Goal: Task Accomplishment & Management: Manage account settings

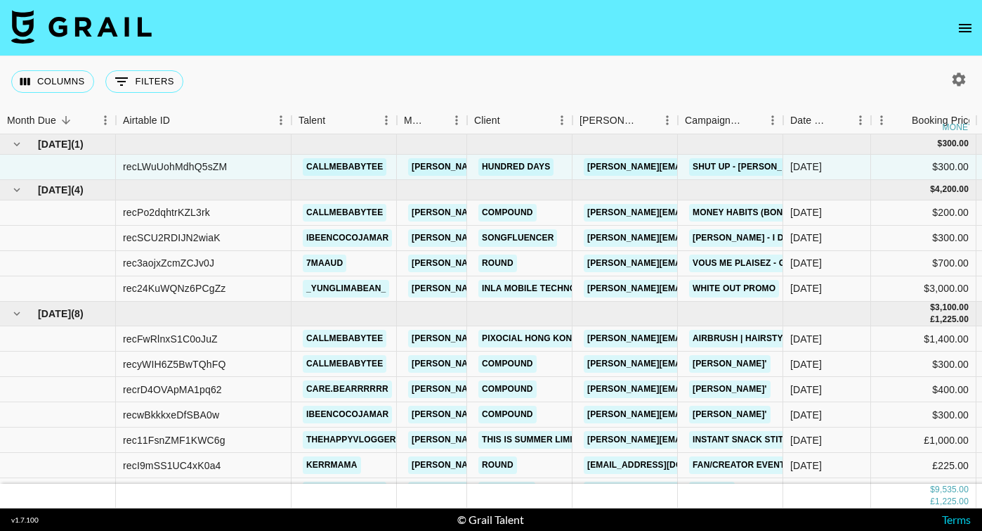
click at [964, 38] on button "open drawer" at bounding box center [965, 28] width 28 height 28
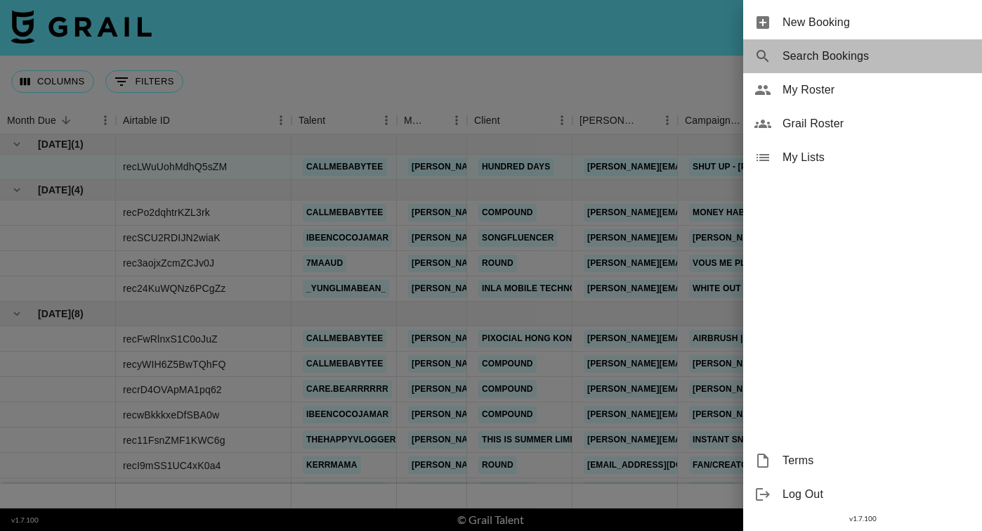
click at [807, 64] on span "Search Bookings" at bounding box center [877, 56] width 188 height 17
select select "id"
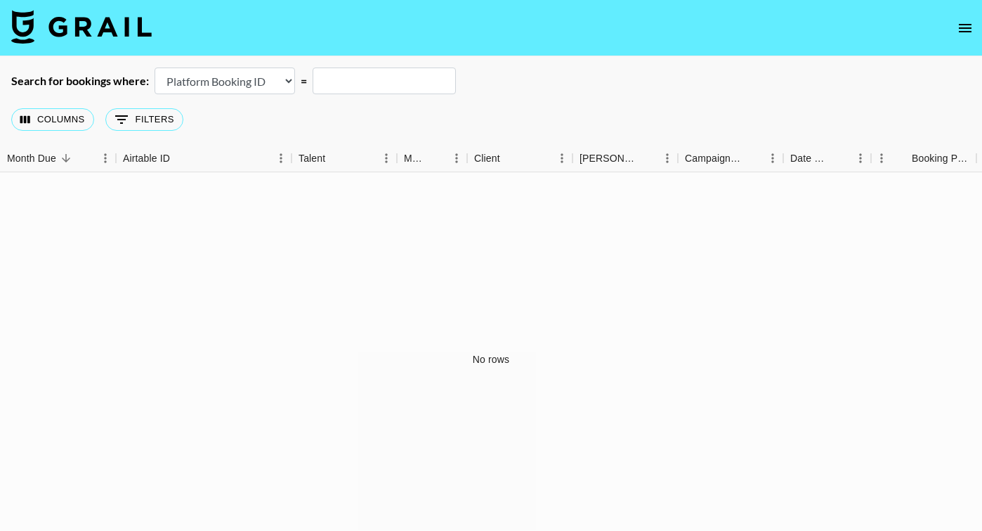
click at [325, 83] on input "text" at bounding box center [384, 80] width 143 height 27
click at [42, 31] on img at bounding box center [81, 27] width 141 height 34
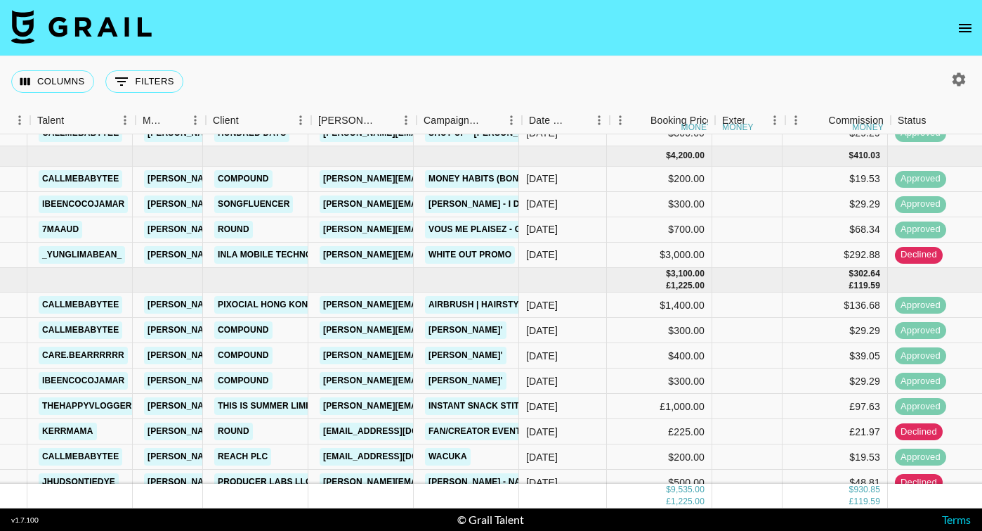
scroll to position [34, 261]
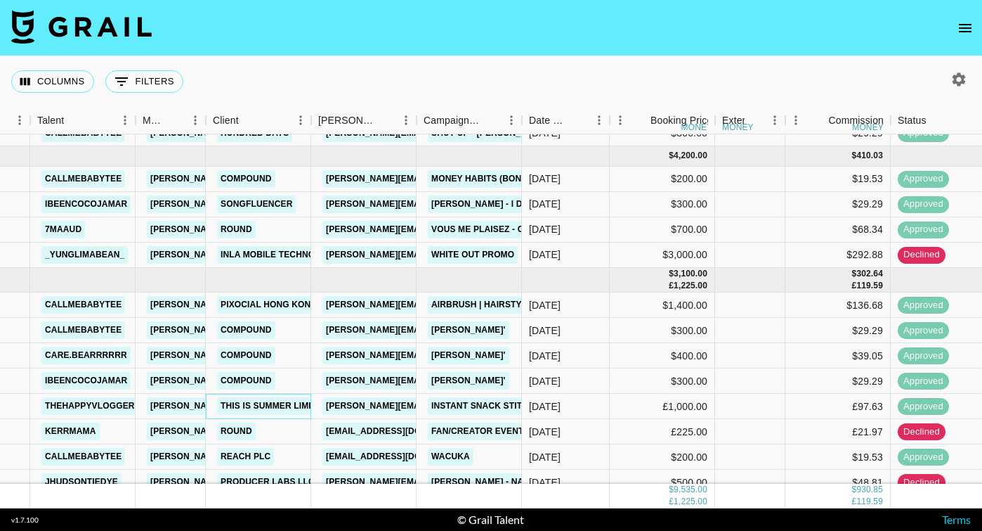
click at [302, 402] on link "This is Summer Limited" at bounding box center [274, 406] width 115 height 18
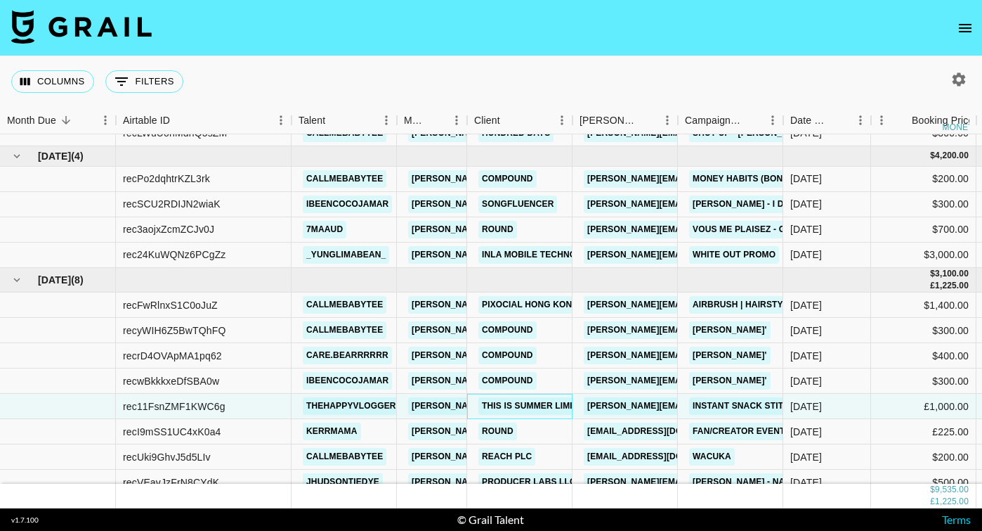
scroll to position [34, 0]
click at [240, 405] on div "rec11FsnZMF1KWC6g" at bounding box center [204, 406] width 176 height 25
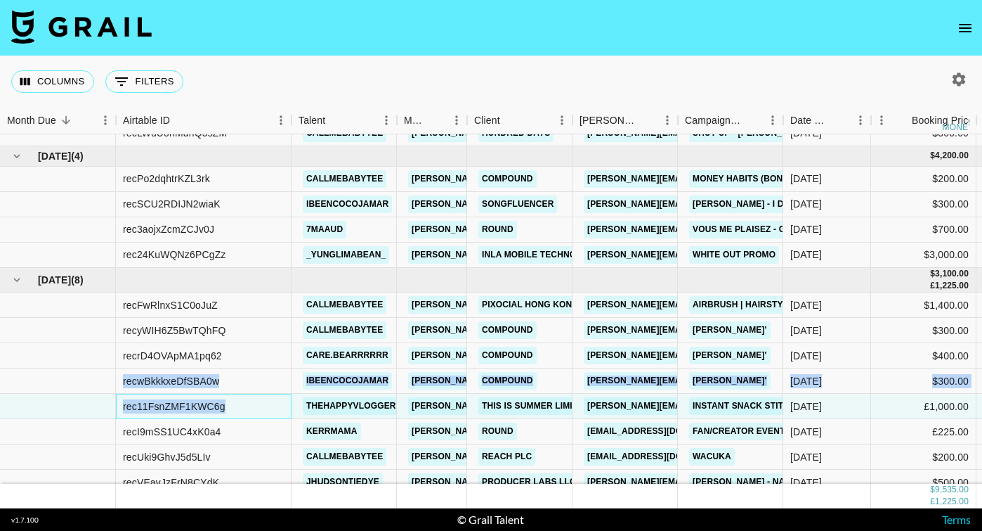
drag, startPoint x: 231, startPoint y: 409, endPoint x: 105, endPoint y: 391, distance: 127.1
click at [125, 400] on div "rec11FsnZMF1KWC6g" at bounding box center [174, 406] width 103 height 14
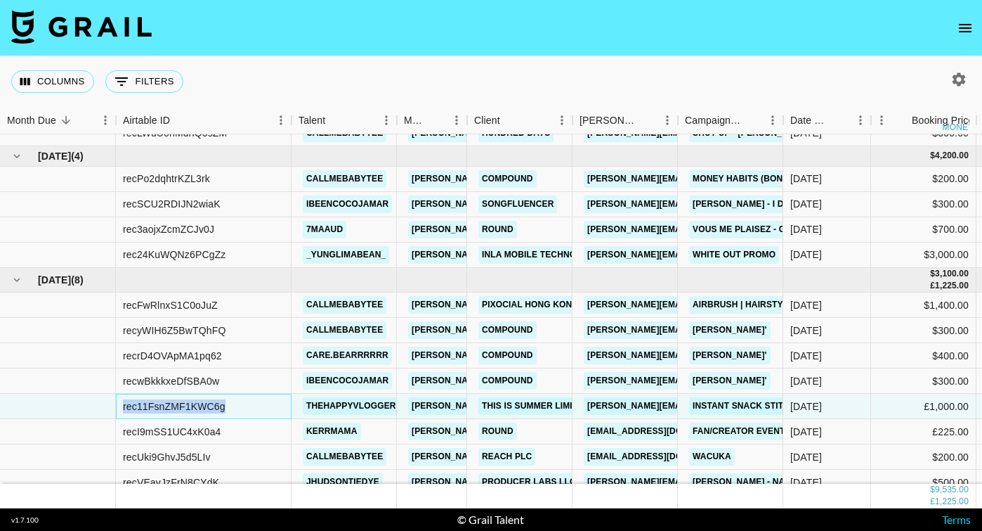
drag, startPoint x: 235, startPoint y: 404, endPoint x: 122, endPoint y: 401, distance: 113.2
click at [122, 401] on div "rec11FsnZMF1KWC6g" at bounding box center [204, 406] width 176 height 25
copy div "rec11FsnZMF1KWC6g"
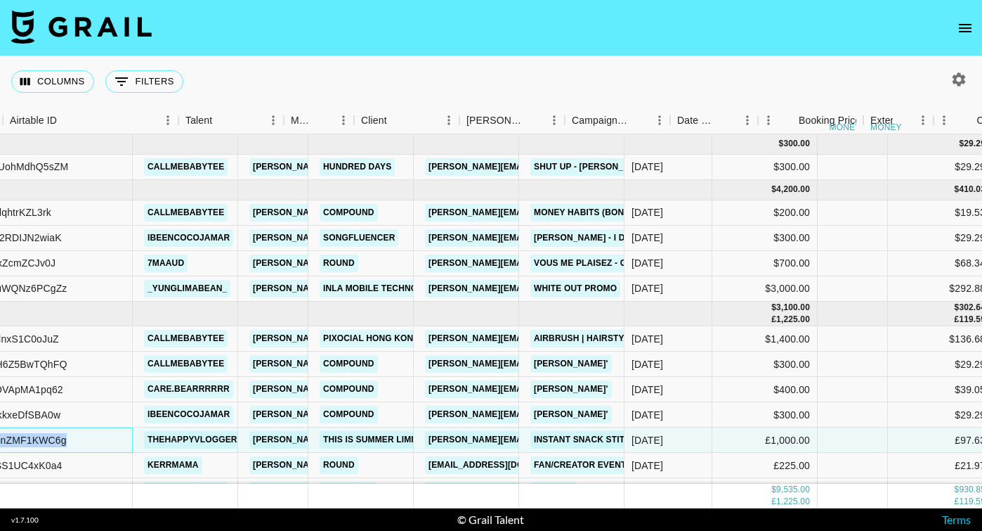
scroll to position [0, 113]
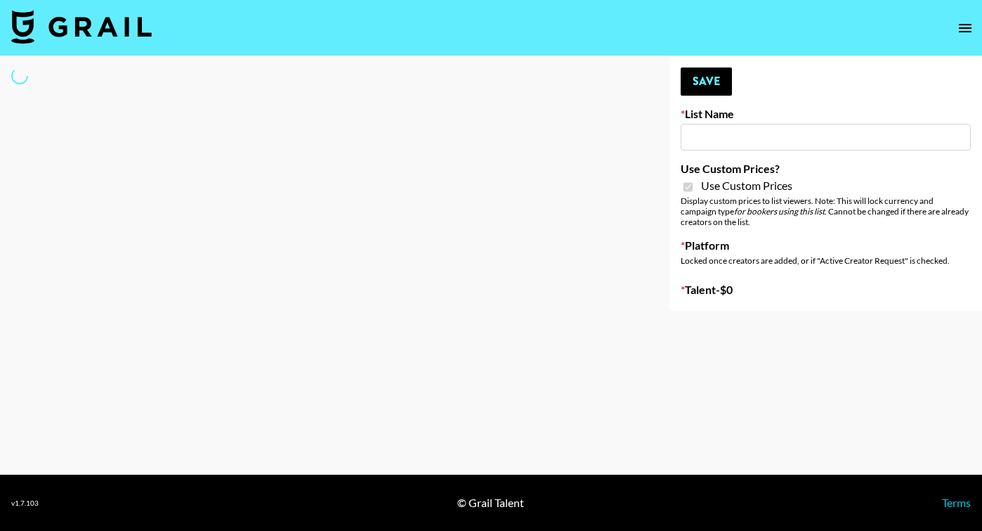
type input "[PERSON_NAME] - Relatable ([DATE])"
checkbox input "true"
select select "Brand"
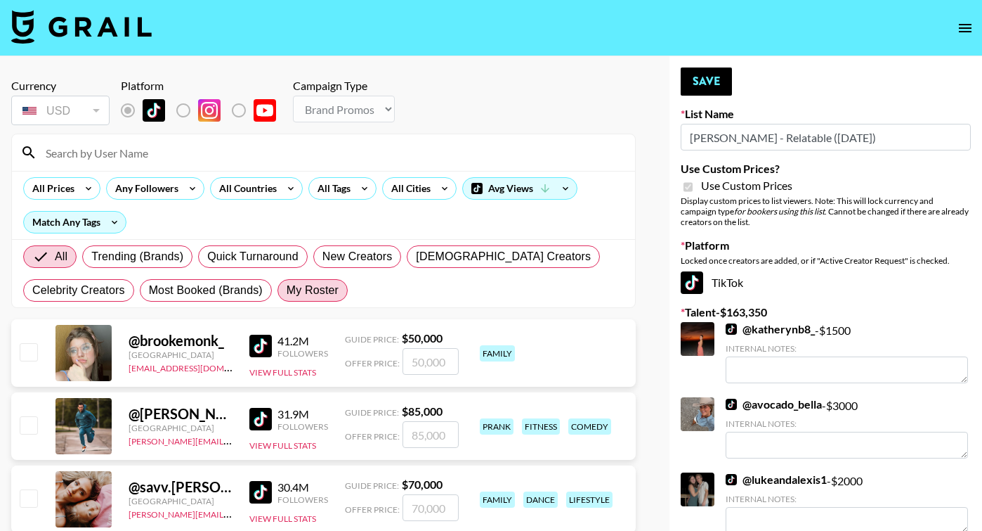
click at [323, 294] on span "My Roster" at bounding box center [313, 290] width 52 height 17
click at [287, 290] on input "My Roster" at bounding box center [287, 290] width 0 height 0
radio input "true"
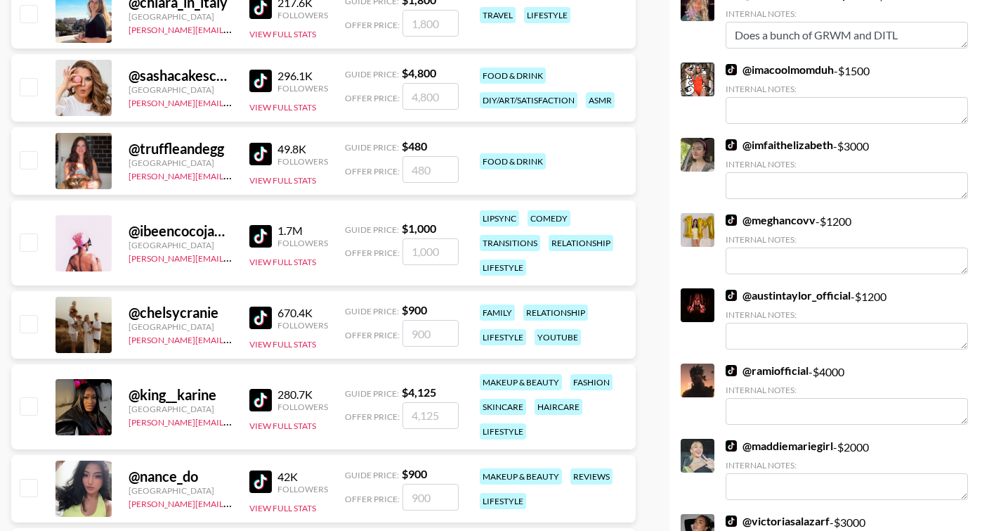
scroll to position [3727, 0]
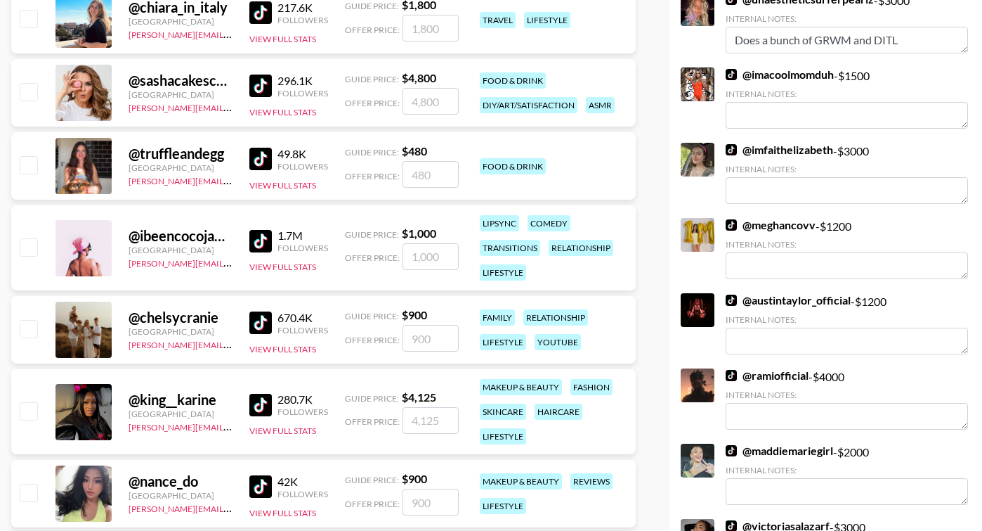
click at [23, 169] on input "checkbox" at bounding box center [28, 164] width 17 height 17
checkbox input "true"
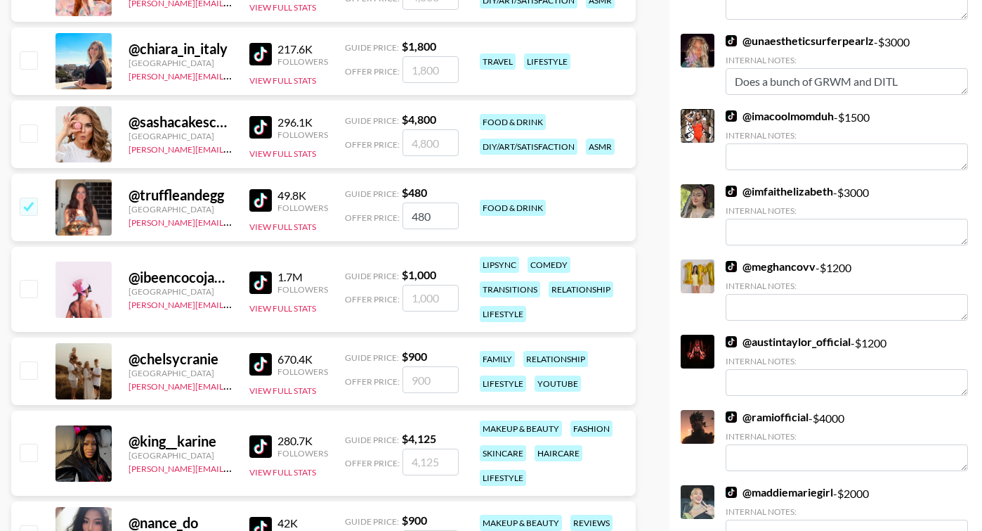
scroll to position [3672, 0]
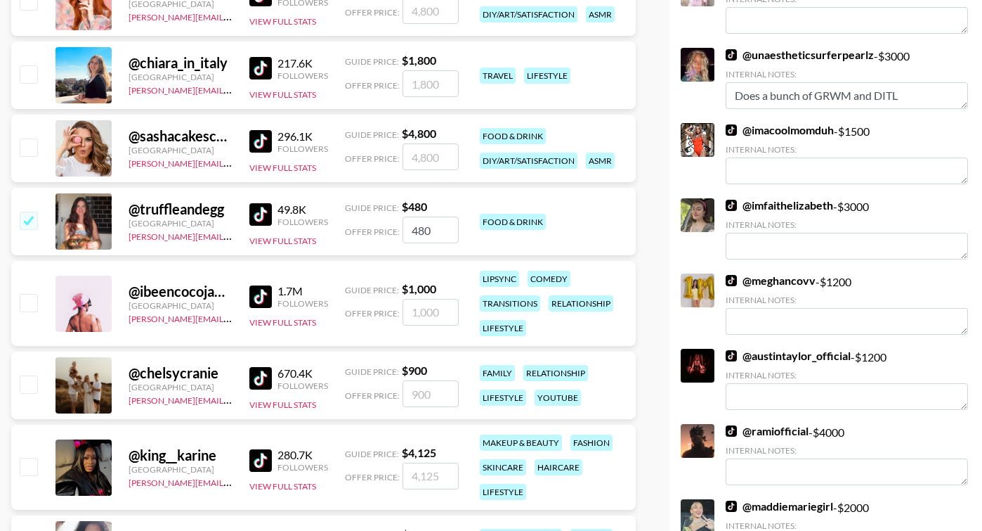
drag, startPoint x: 432, startPoint y: 235, endPoint x: 403, endPoint y: 230, distance: 29.4
click at [403, 230] on input "480" at bounding box center [431, 229] width 56 height 27
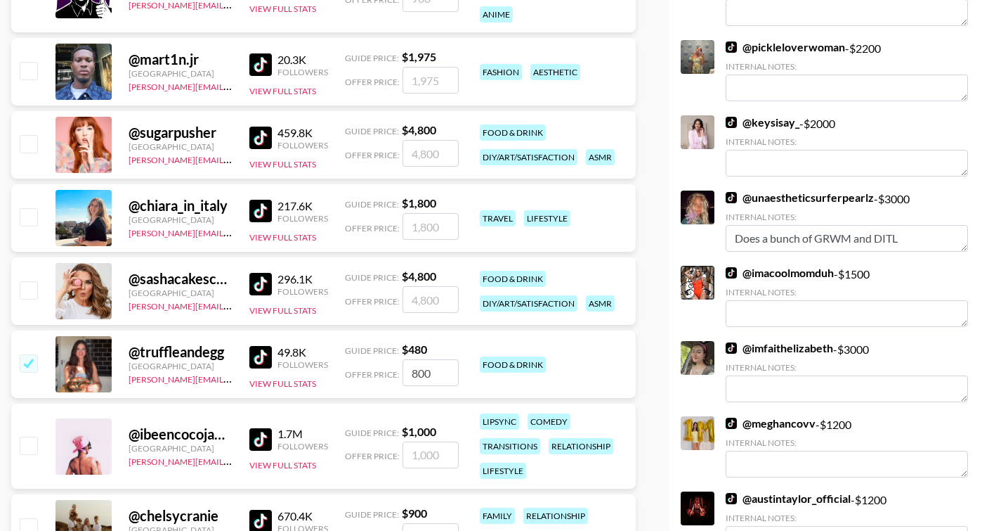
scroll to position [3527, 0]
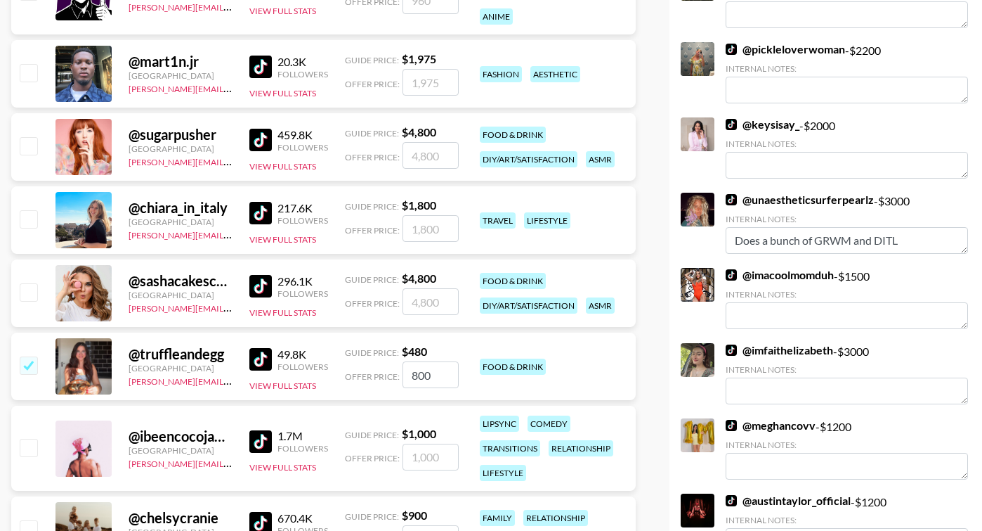
type input "800"
click at [30, 141] on input "checkbox" at bounding box center [28, 145] width 17 height 17
checkbox input "true"
drag, startPoint x: 442, startPoint y: 158, endPoint x: 377, endPoint y: 155, distance: 64.7
click at [377, 155] on div "Offer Price: 4800" at bounding box center [402, 155] width 114 height 27
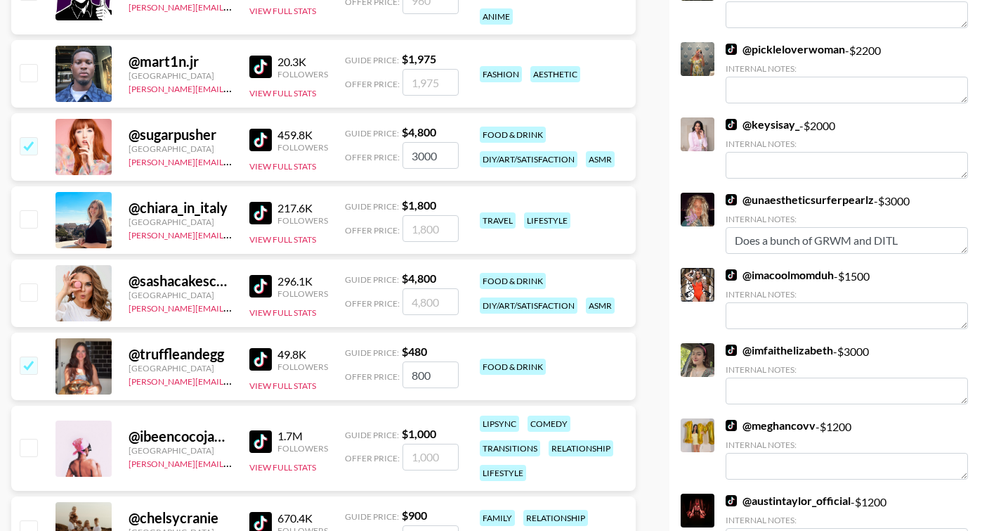
type input "3000"
click at [22, 296] on input "checkbox" at bounding box center [28, 291] width 17 height 17
checkbox input "true"
drag, startPoint x: 442, startPoint y: 305, endPoint x: 375, endPoint y: 295, distance: 68.2
click at [375, 295] on div "Offer Price: 4800" at bounding box center [402, 301] width 114 height 27
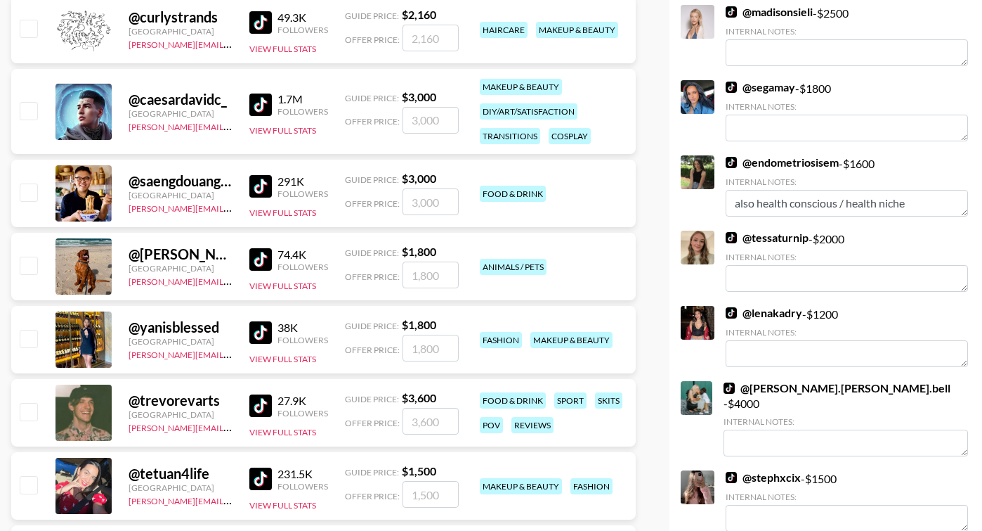
scroll to position [2418, 0]
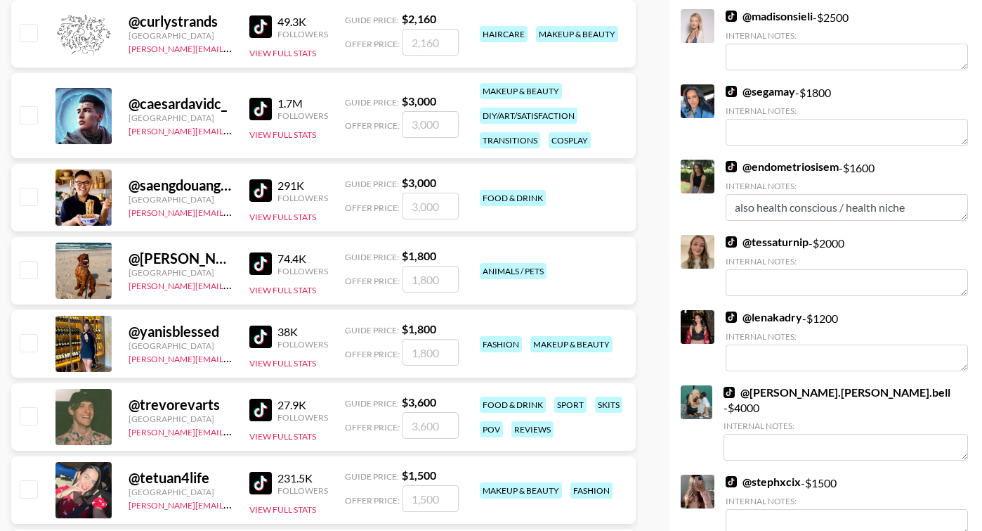
type input "3000"
click at [23, 196] on input "checkbox" at bounding box center [28, 196] width 17 height 17
checkbox input "true"
type input "3000"
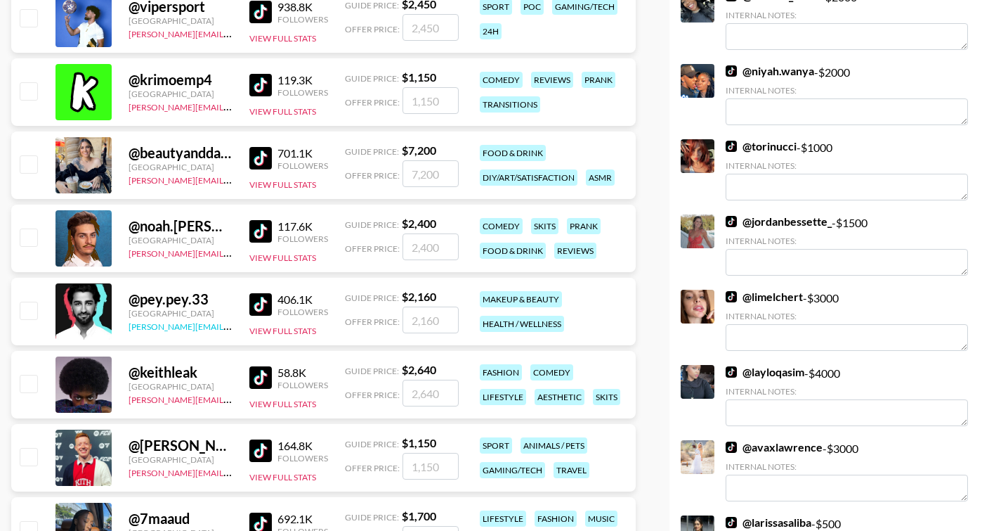
scroll to position [1591, 0]
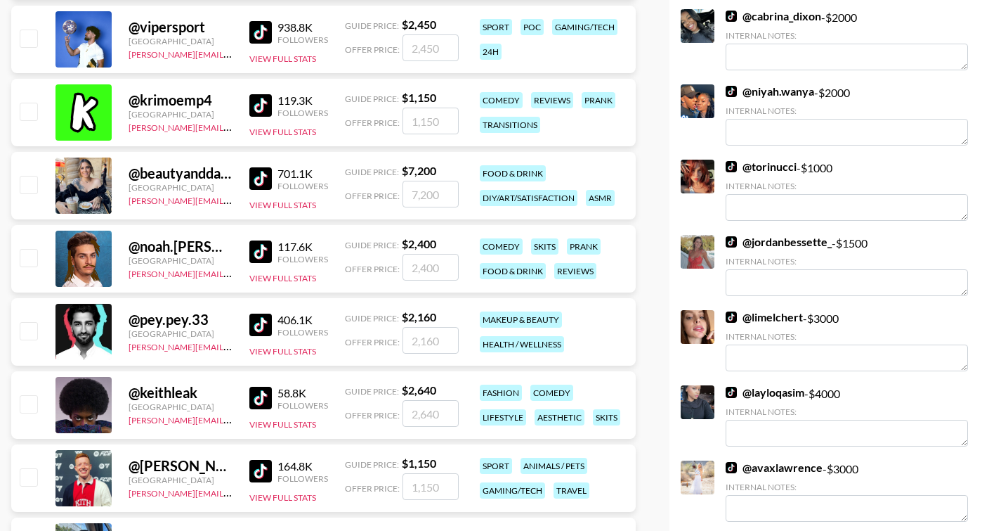
click at [27, 188] on input "checkbox" at bounding box center [28, 184] width 17 height 17
checkbox input "true"
type input "7200"
drag, startPoint x: 444, startPoint y: 194, endPoint x: 361, endPoint y: 188, distance: 83.1
click at [361, 188] on div "Offer Price: 7200" at bounding box center [402, 194] width 114 height 27
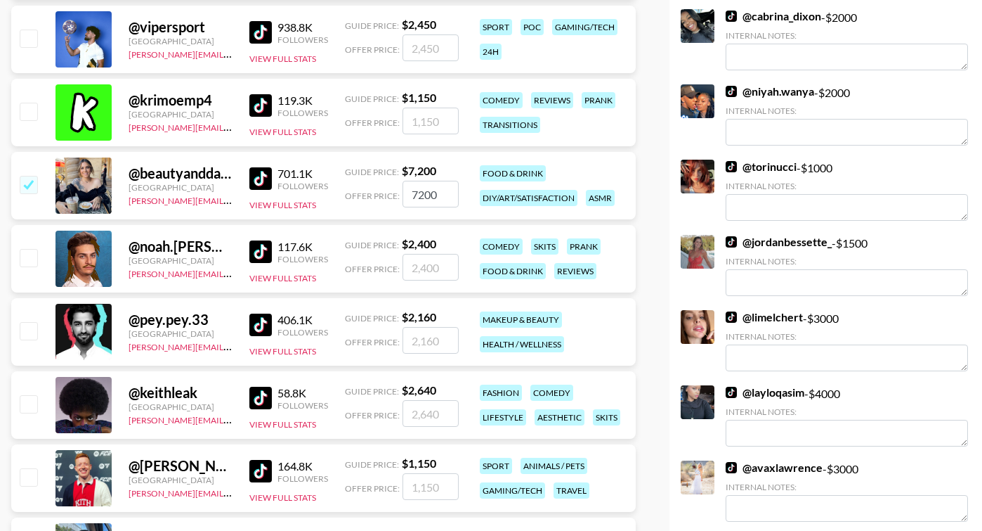
click at [22, 190] on input "checkbox" at bounding box center [28, 184] width 17 height 17
checkbox input "false"
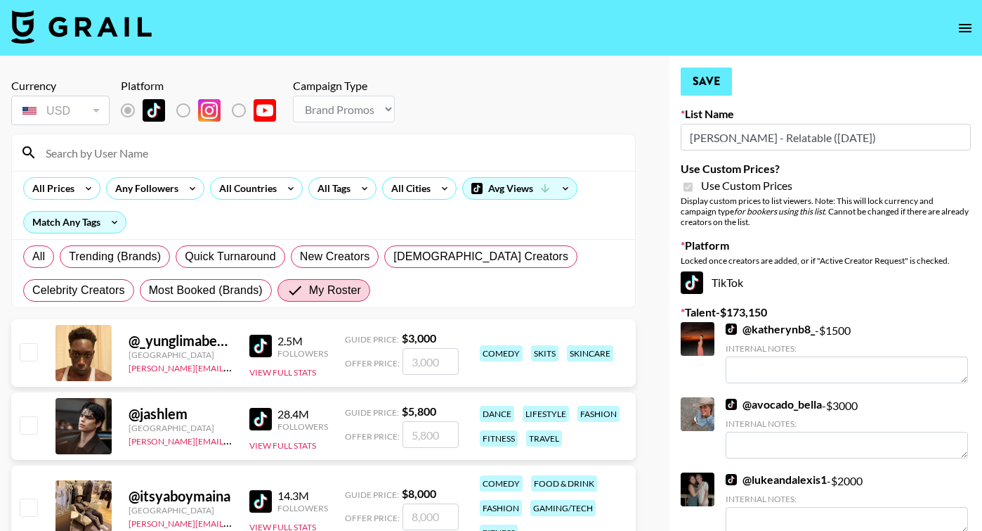
scroll to position [0, 0]
click at [703, 74] on button "Save" at bounding box center [706, 81] width 51 height 28
